Goal: Information Seeking & Learning: Learn about a topic

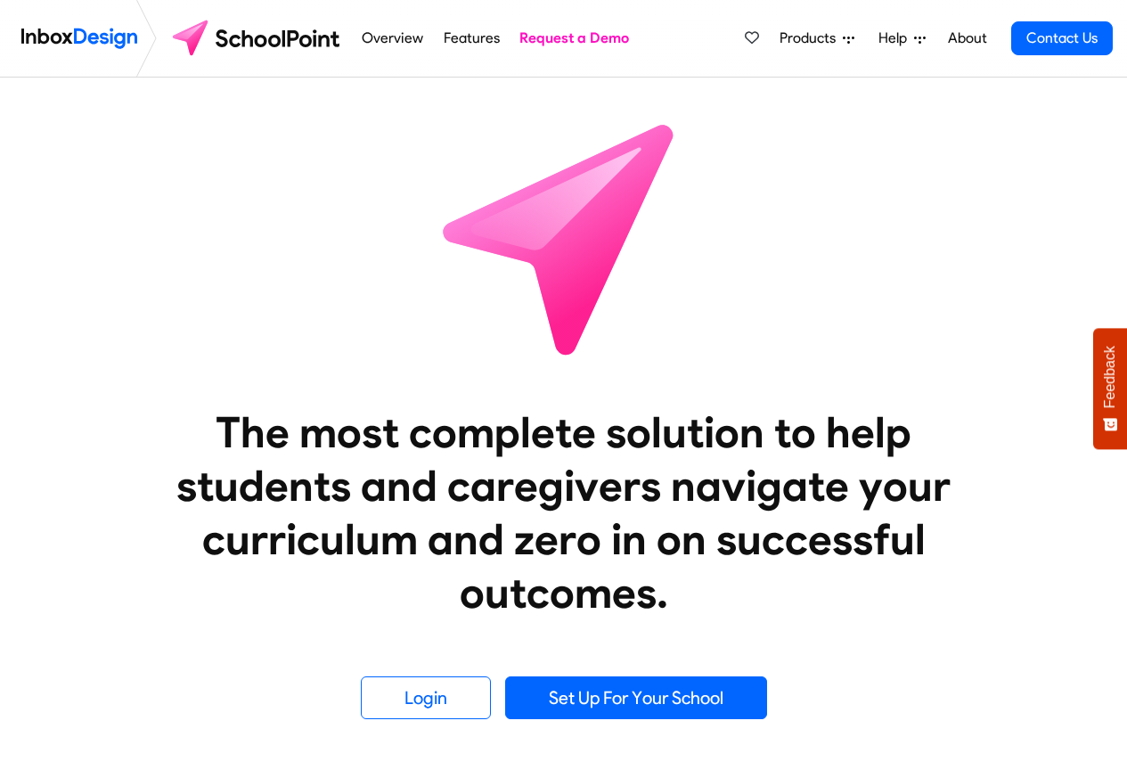
click at [807, 38] on span "Products" at bounding box center [810, 38] width 63 height 21
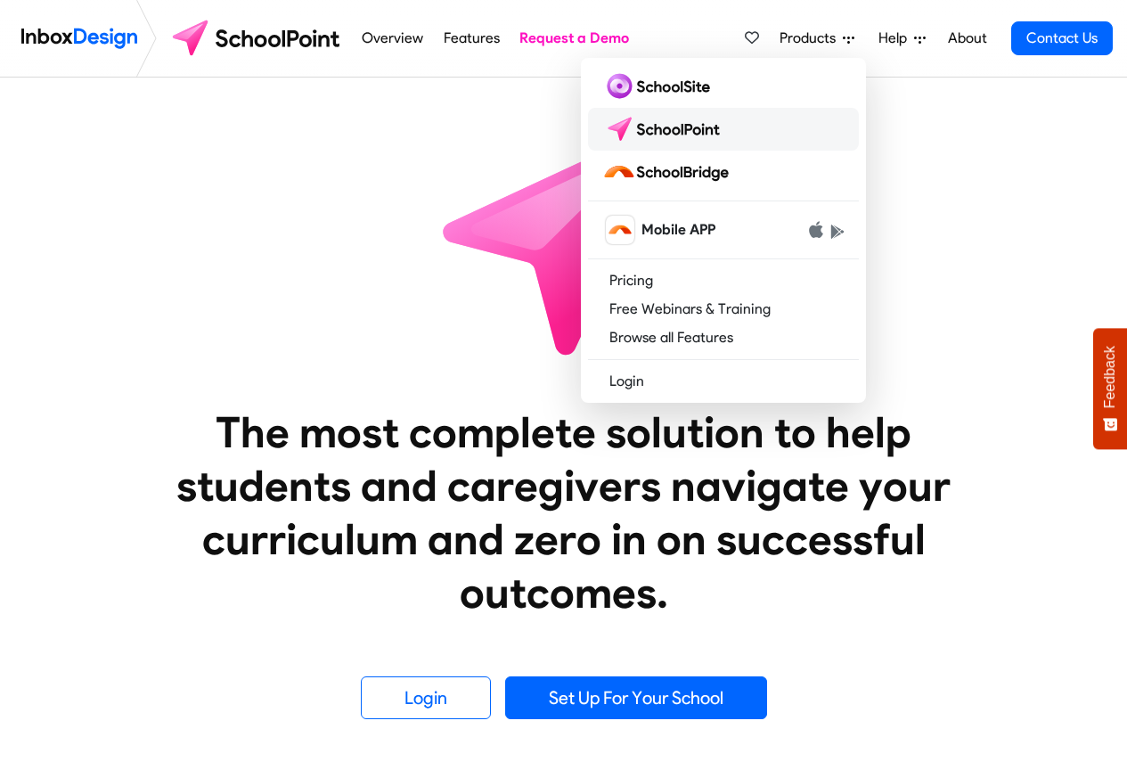
click at [696, 141] on img at bounding box center [665, 129] width 126 height 29
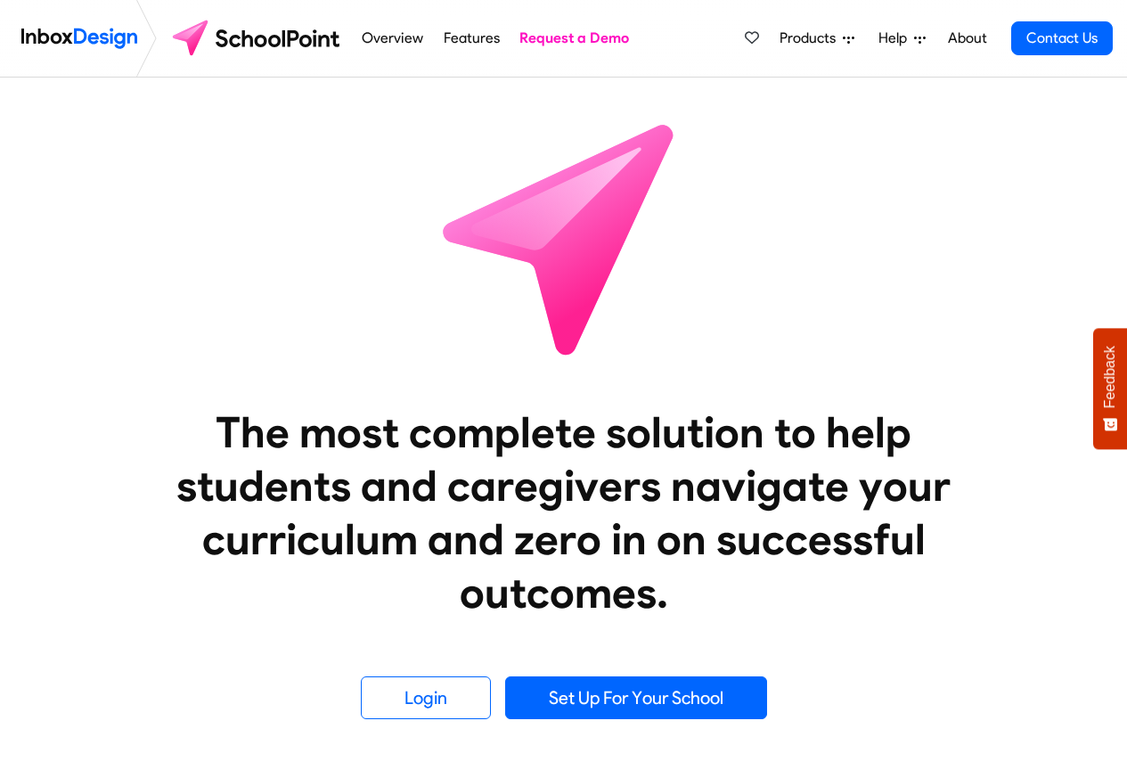
click at [807, 38] on span "Products" at bounding box center [810, 38] width 63 height 21
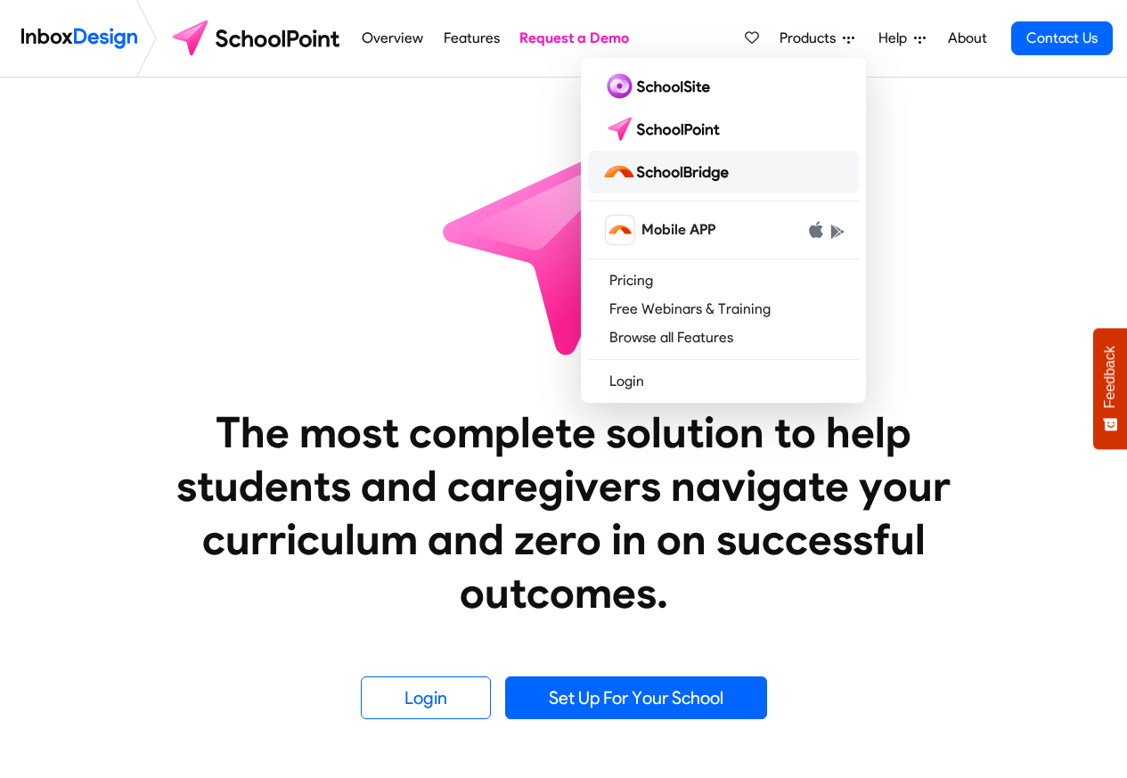
click at [675, 172] on img at bounding box center [669, 172] width 134 height 29
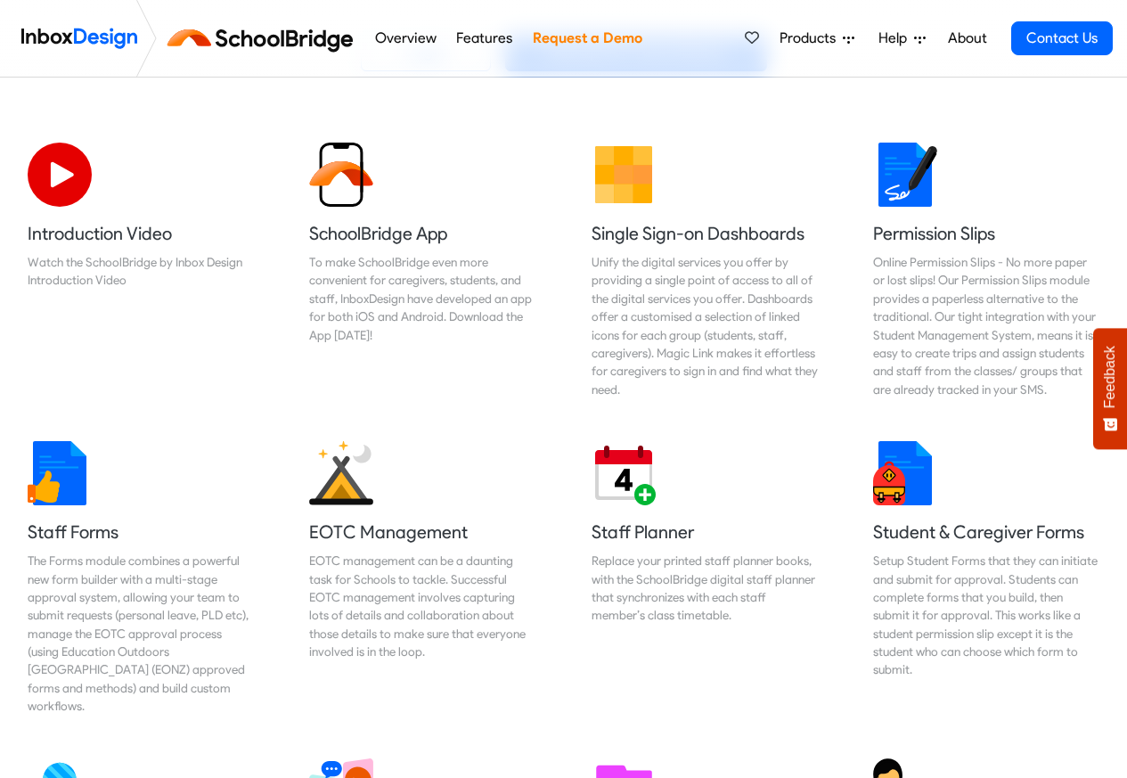
scroll to position [486, 0]
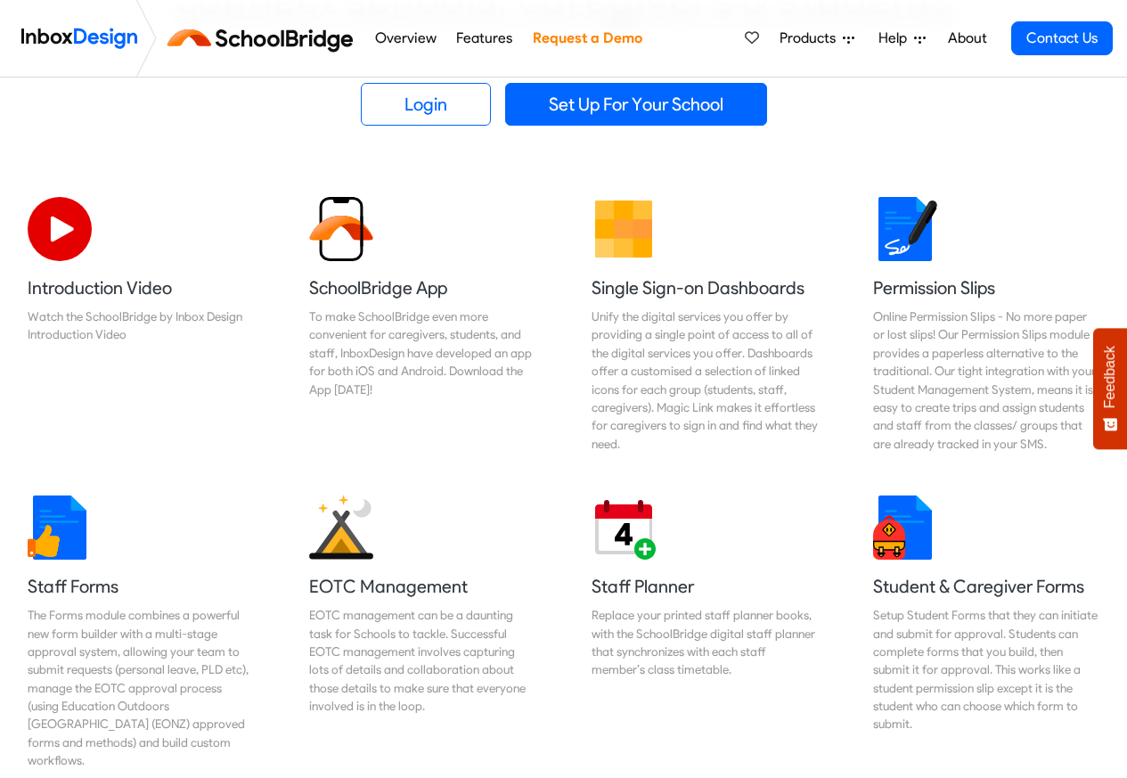
click at [468, 38] on link "Features" at bounding box center [485, 38] width 66 height 36
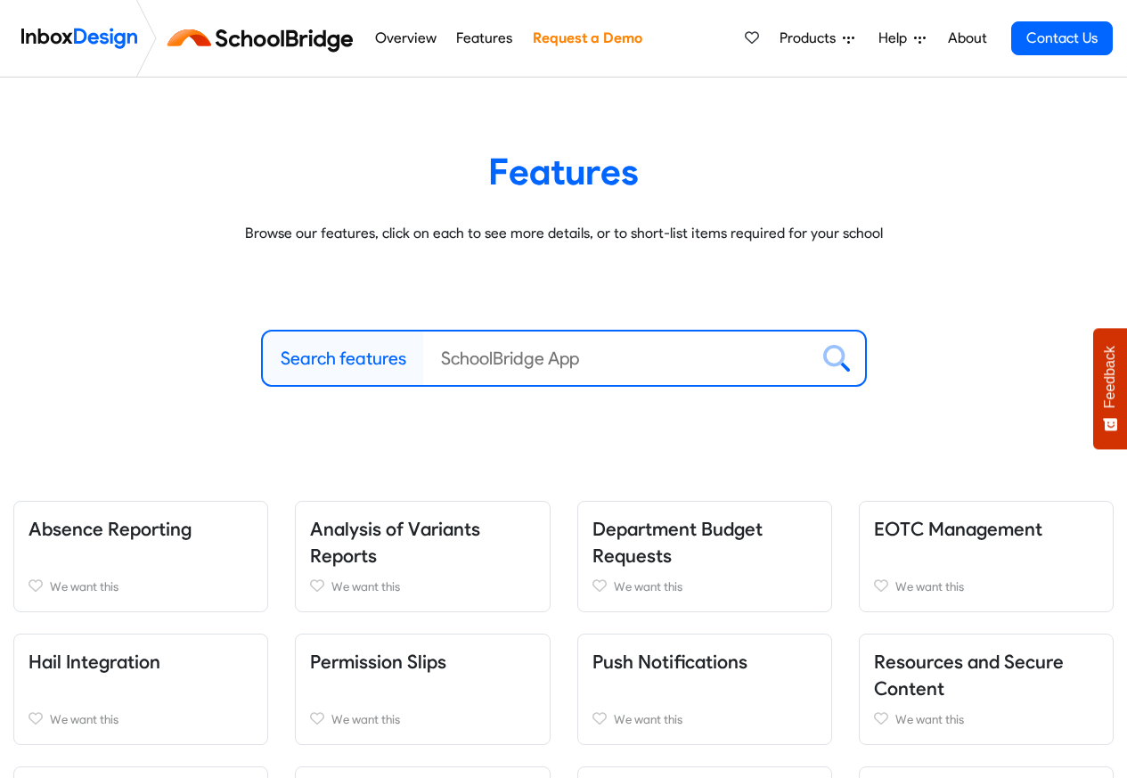
click at [393, 40] on link "Overview" at bounding box center [405, 38] width 71 height 36
